Goal: Navigation & Orientation: Find specific page/section

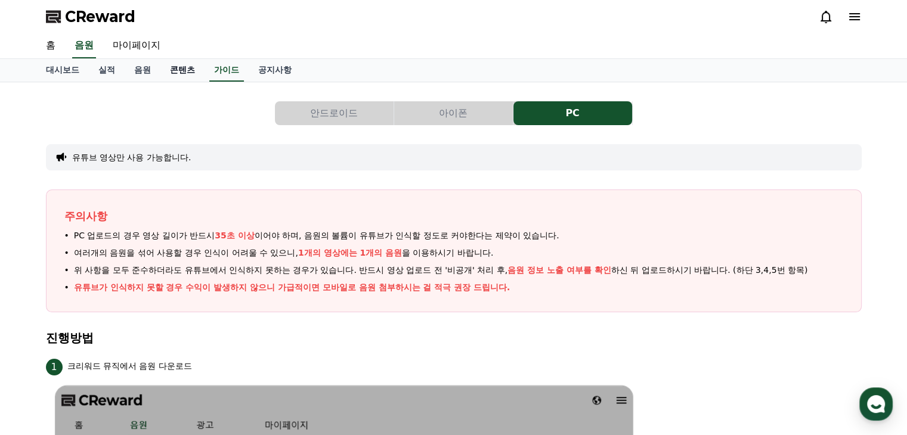
click at [175, 74] on link "콘텐츠" at bounding box center [182, 70] width 44 height 23
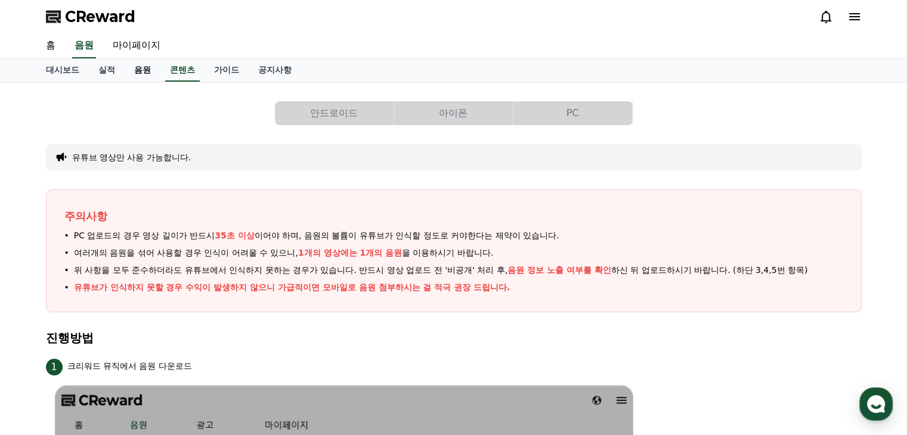
click at [137, 72] on link "음원" at bounding box center [143, 70] width 36 height 23
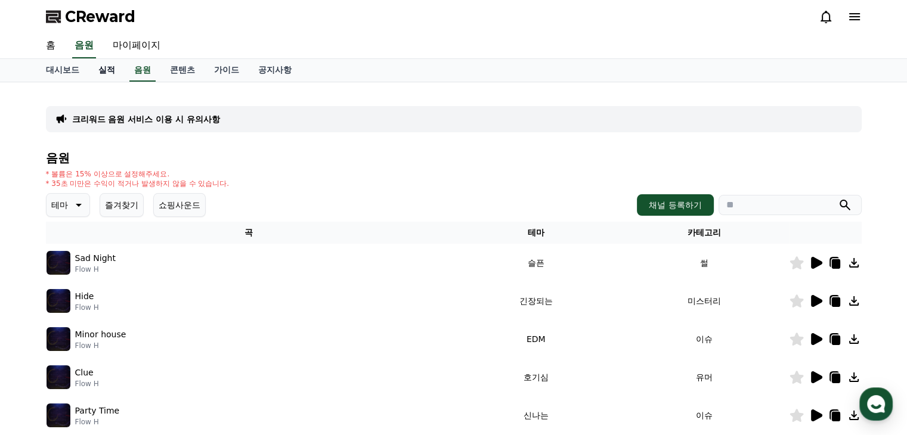
click at [106, 72] on link "실적" at bounding box center [107, 70] width 36 height 23
